Goal: Complete application form: Complete application form

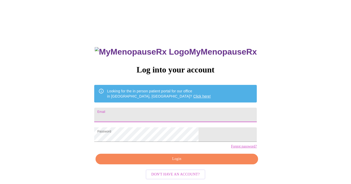
click at [165, 115] on input "Email" at bounding box center [175, 115] width 163 height 15
type input "[EMAIL_ADDRESS][DOMAIN_NAME]"
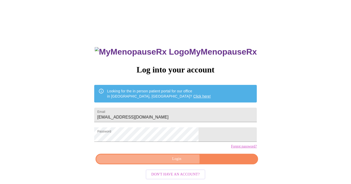
click at [165, 162] on span "Login" at bounding box center [177, 159] width 151 height 6
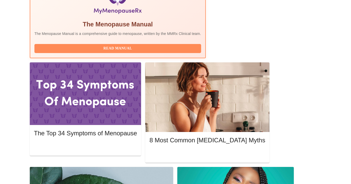
scroll to position [210, 0]
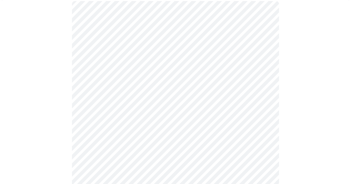
scroll to position [49, 0]
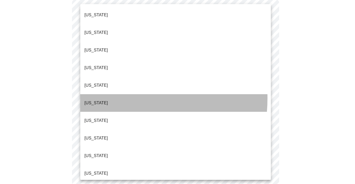
click at [101, 100] on p "[US_STATE]" at bounding box center [96, 103] width 24 height 6
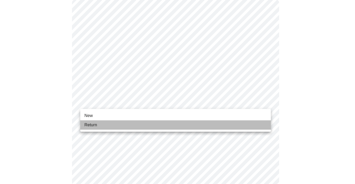
click at [246, 126] on li "Return" at bounding box center [175, 124] width 191 height 9
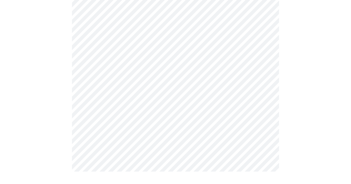
scroll to position [0, 0]
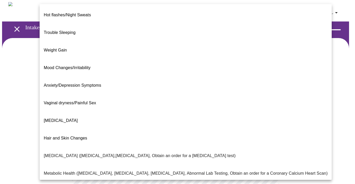
click at [266, 107] on body "MyMenopauseRx Appointments Messaging Labs Uploads Medications Community Refer a…" at bounding box center [177, 157] width 351 height 311
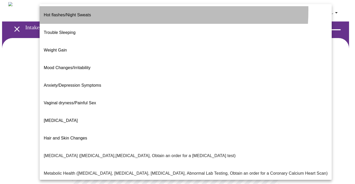
click at [88, 13] on span "Hot flashes/Night Sweats" at bounding box center [67, 15] width 47 height 4
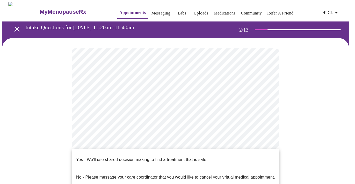
click at [266, 159] on body "MyMenopauseRx Appointments Messaging Labs Uploads Medications Community Refer a…" at bounding box center [177, 156] width 351 height 308
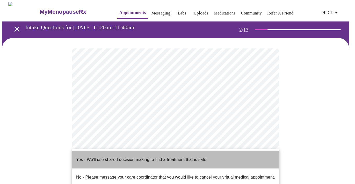
click at [235, 159] on li "Yes - We'll use shared decision making to find a treatment that is safe!" at bounding box center [175, 160] width 207 height 18
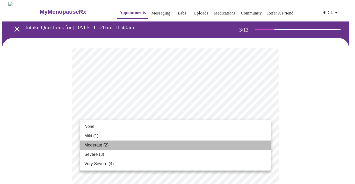
click at [239, 144] on li "Moderate (2)" at bounding box center [175, 145] width 191 height 9
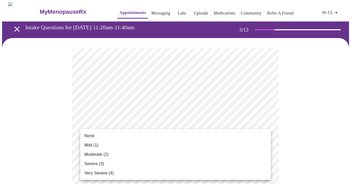
click at [234, 137] on li "None" at bounding box center [175, 135] width 191 height 9
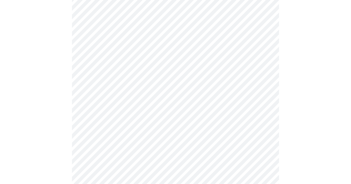
scroll to position [88, 0]
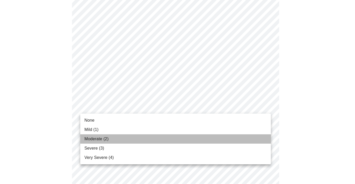
click at [245, 136] on li "Moderate (2)" at bounding box center [175, 138] width 191 height 9
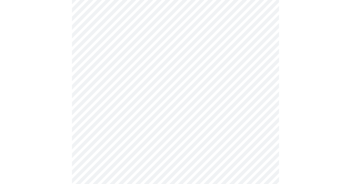
scroll to position [174, 0]
click at [266, 61] on body "MyMenopauseRx Appointments Messaging Labs Uploads Medications Community Refer a…" at bounding box center [177, 162] width 351 height 668
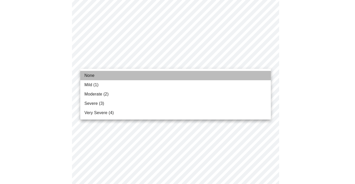
click at [256, 72] on li "None" at bounding box center [175, 75] width 191 height 9
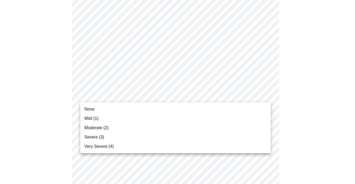
click at [266, 95] on body "MyMenopauseRx Appointments Messaging Labs Uploads Medications Community Refer a…" at bounding box center [177, 158] width 351 height 660
click at [251, 126] on li "Moderate (2)" at bounding box center [175, 127] width 191 height 9
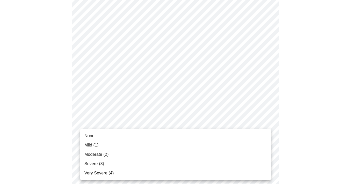
click at [266, 129] on body "MyMenopauseRx Appointments Messaging Labs Uploads Medications Community Refer a…" at bounding box center [177, 154] width 351 height 653
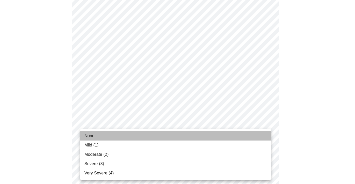
click at [251, 137] on li "None" at bounding box center [175, 135] width 191 height 9
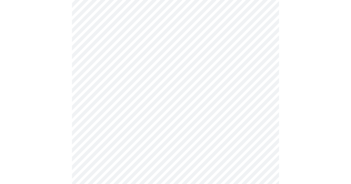
scroll to position [282, 0]
click at [267, 61] on body "MyMenopauseRx Appointments Messaging Labs Uploads Medications Community Refer a…" at bounding box center [177, 43] width 351 height 646
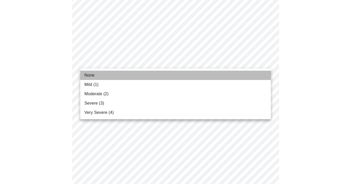
click at [250, 75] on li "None" at bounding box center [175, 75] width 191 height 9
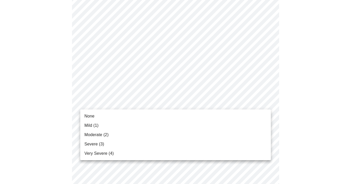
click at [266, 101] on body "MyMenopauseRx Appointments Messaging Labs Uploads Medications Community Refer a…" at bounding box center [177, 39] width 351 height 639
click at [258, 114] on li "None" at bounding box center [175, 116] width 191 height 9
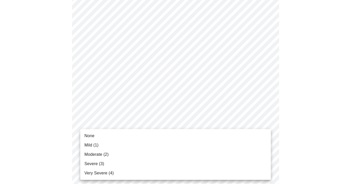
click at [267, 142] on body "MyMenopauseRx Appointments Messaging Labs Uploads Medications Community Refer a…" at bounding box center [177, 35] width 351 height 631
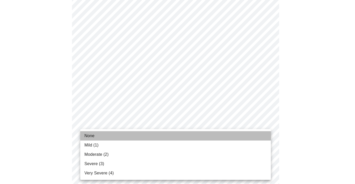
click at [255, 140] on li "None" at bounding box center [175, 135] width 191 height 9
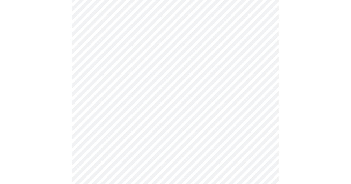
scroll to position [385, 0]
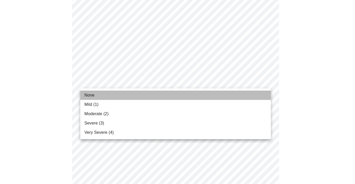
click at [257, 92] on li "None" at bounding box center [175, 95] width 191 height 9
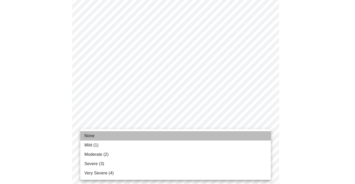
click at [252, 132] on li "None" at bounding box center [175, 135] width 191 height 9
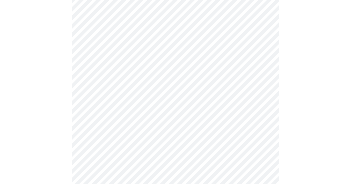
scroll to position [222, 0]
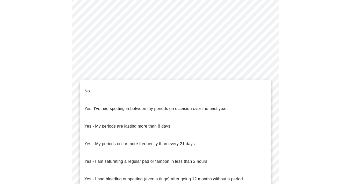
click at [267, 73] on body "MyMenopauseRx Appointments Messaging Labs Uploads Medications Community Refer a…" at bounding box center [177, 25] width 351 height 491
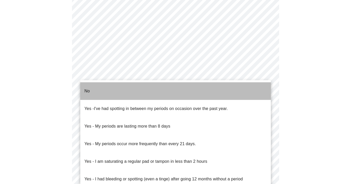
click at [257, 87] on li "No" at bounding box center [175, 91] width 191 height 18
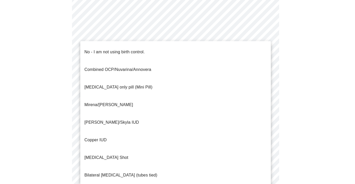
click at [265, 110] on body "MyMenopauseRx Appointments Messaging Labs Uploads Medications Community Refer a…" at bounding box center [177, 23] width 351 height 487
click at [235, 54] on li "No - I am not using birth control." at bounding box center [175, 52] width 191 height 18
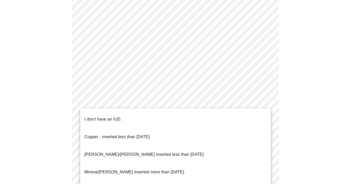
click at [266, 147] on body "MyMenopauseRx Appointments Messaging Labs Uploads Medications Community Refer a…" at bounding box center [177, 22] width 351 height 484
click at [239, 119] on li "I don't have an IUD." at bounding box center [175, 120] width 191 height 18
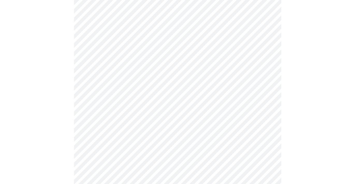
scroll to position [297, 0]
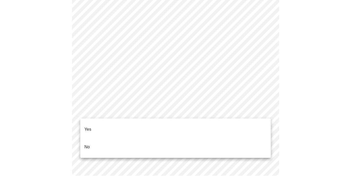
click at [242, 139] on li "No" at bounding box center [175, 147] width 191 height 18
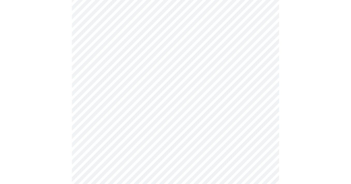
scroll to position [1301, 0]
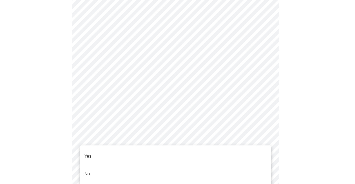
click at [251, 169] on li "No" at bounding box center [175, 174] width 191 height 18
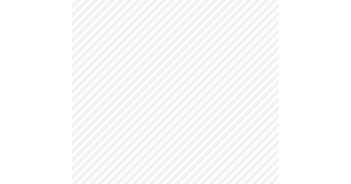
scroll to position [423, 0]
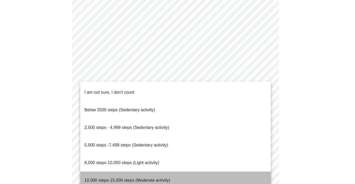
click at [234, 172] on li "10,000 steps-15,000 steps (Moderate activity)" at bounding box center [175, 181] width 191 height 18
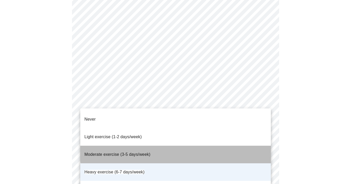
click at [232, 146] on li "Moderate exercise (3-5 days/week)" at bounding box center [175, 155] width 191 height 18
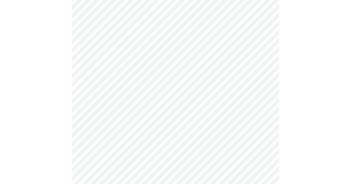
scroll to position [471, 0]
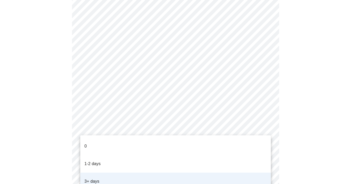
click at [288, 121] on div at bounding box center [177, 92] width 355 height 184
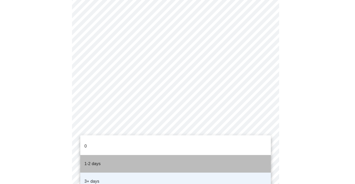
click at [232, 158] on li "1-2 days" at bounding box center [175, 164] width 191 height 18
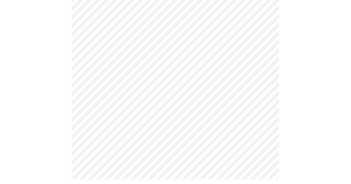
scroll to position [216, 0]
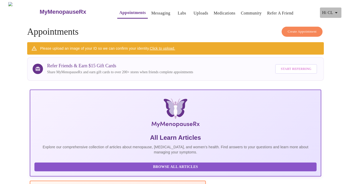
click at [337, 11] on icon "button" at bounding box center [337, 13] width 6 height 6
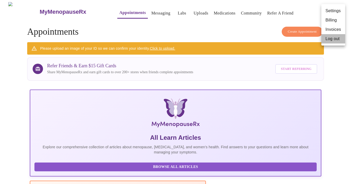
click at [335, 39] on li "Log out" at bounding box center [334, 38] width 24 height 9
